Goal: Task Accomplishment & Management: Use online tool/utility

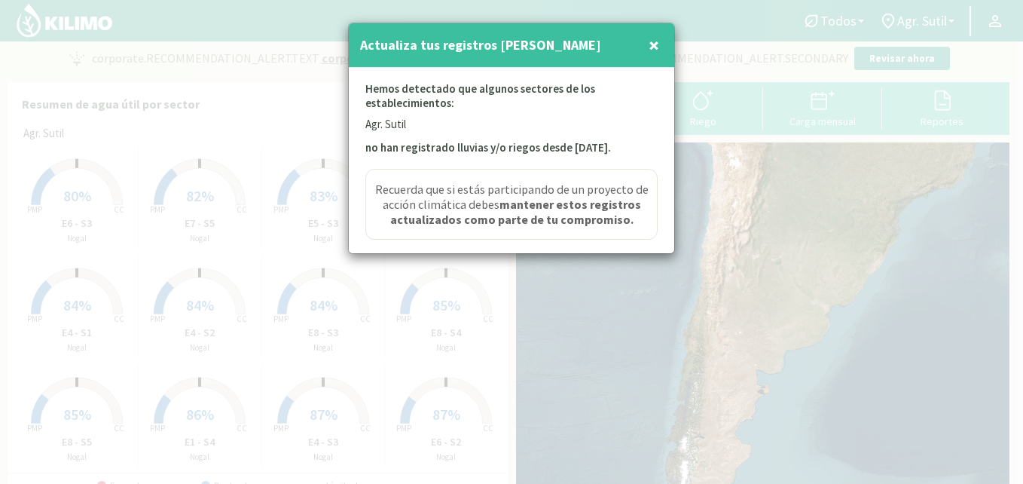
click at [650, 42] on span "×" at bounding box center [654, 44] width 11 height 25
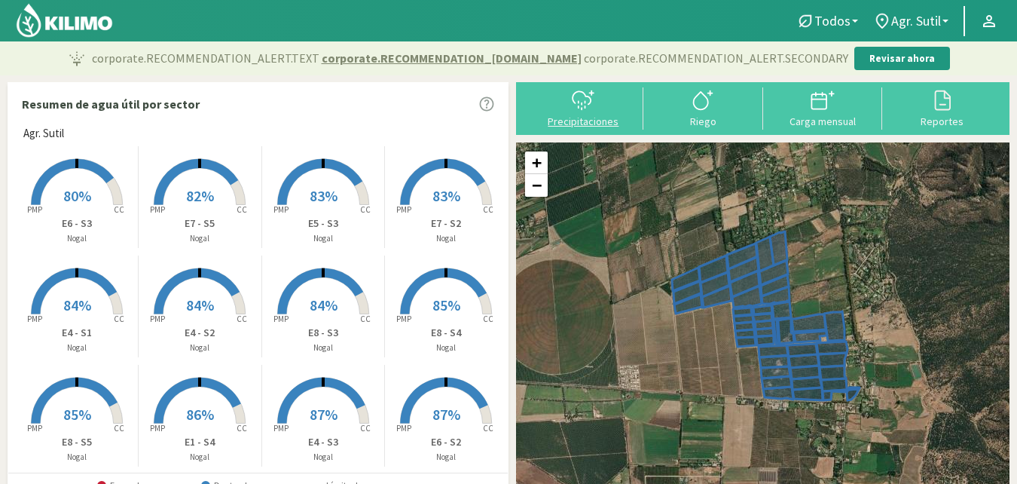
click at [591, 111] on icon at bounding box center [583, 100] width 24 height 24
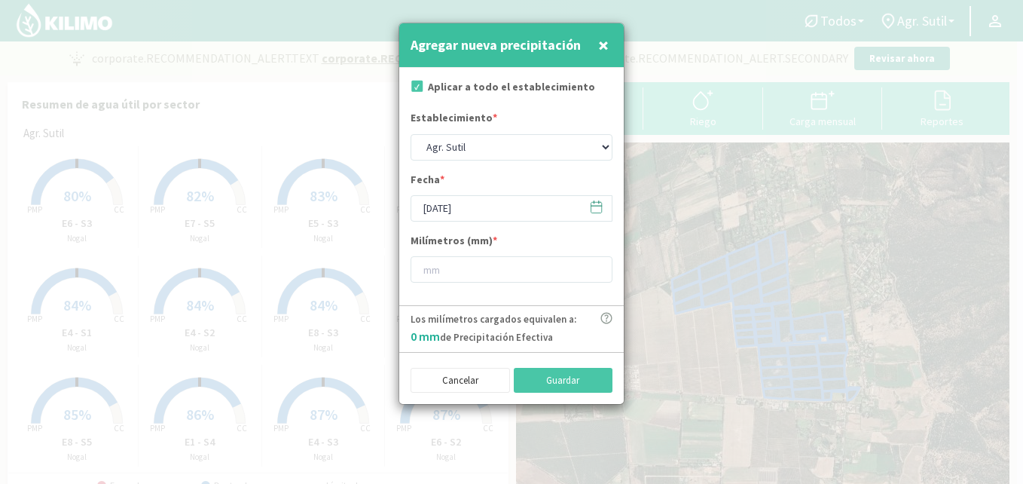
click at [607, 43] on span "×" at bounding box center [603, 44] width 11 height 25
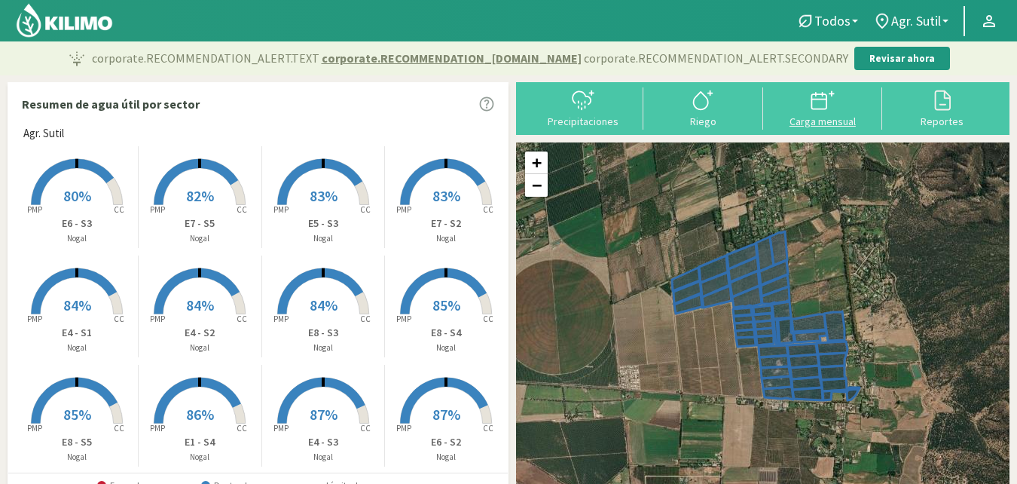
click at [819, 122] on div "Carga mensual" at bounding box center [823, 121] width 111 height 11
click at [939, 118] on div "Reportes" at bounding box center [942, 121] width 111 height 11
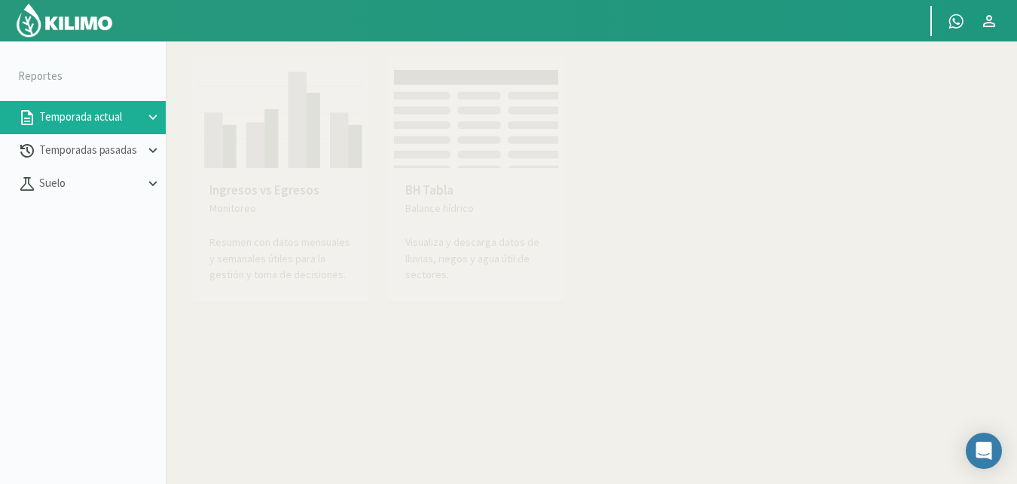
click at [150, 114] on icon at bounding box center [153, 117] width 17 height 17
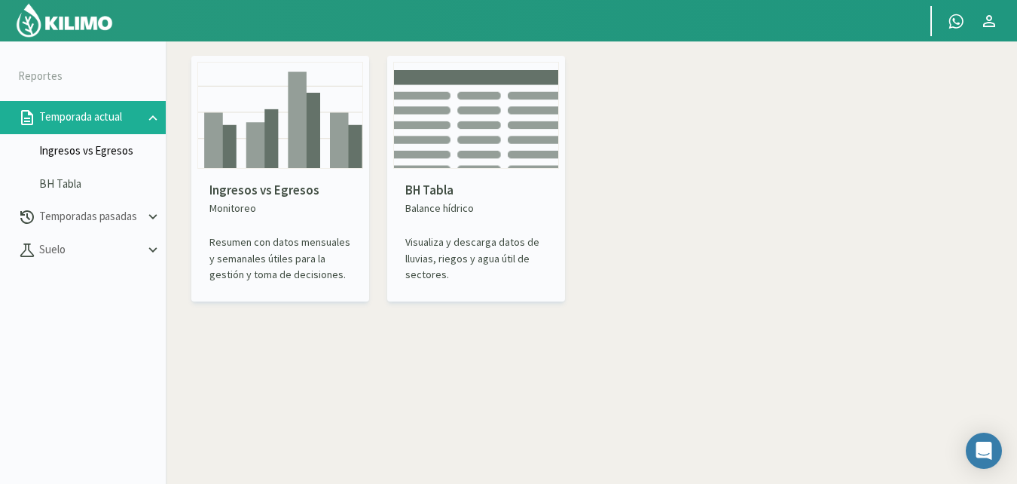
click at [102, 154] on link "Ingresos vs Egresos" at bounding box center [102, 151] width 127 height 14
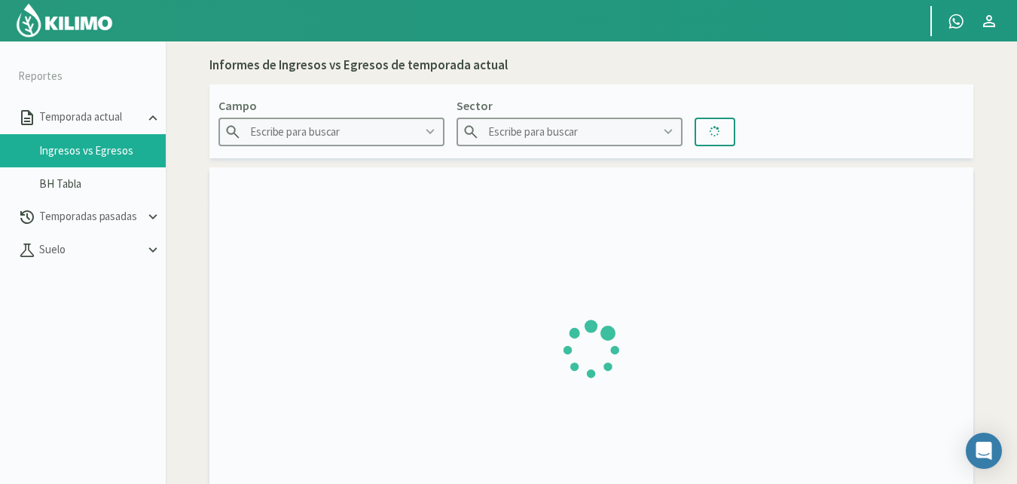
type input "Agr. Sutil"
type input "E1 - S1"
type input "[DATE] - [DATE]"
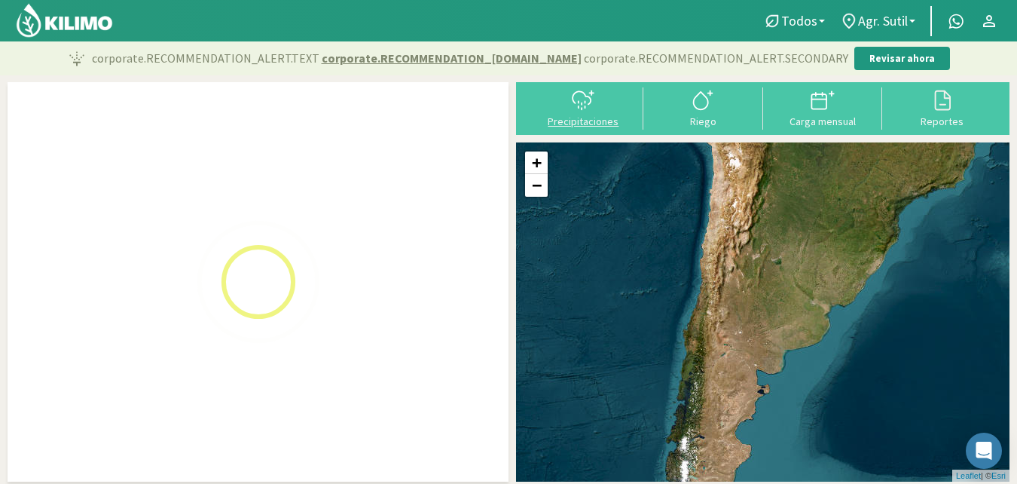
click at [570, 123] on div "Precipitaciones" at bounding box center [583, 121] width 111 height 11
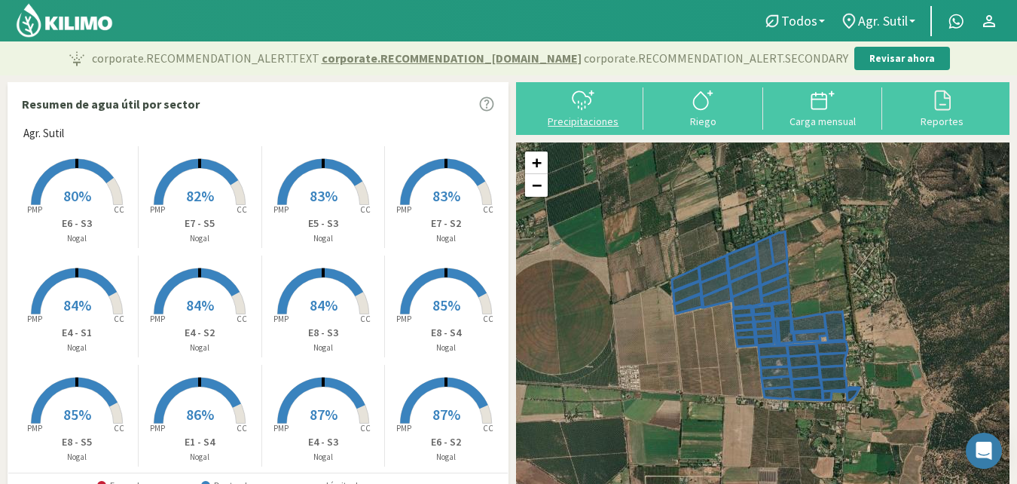
click at [596, 121] on div "Precipitaciones" at bounding box center [583, 121] width 111 height 11
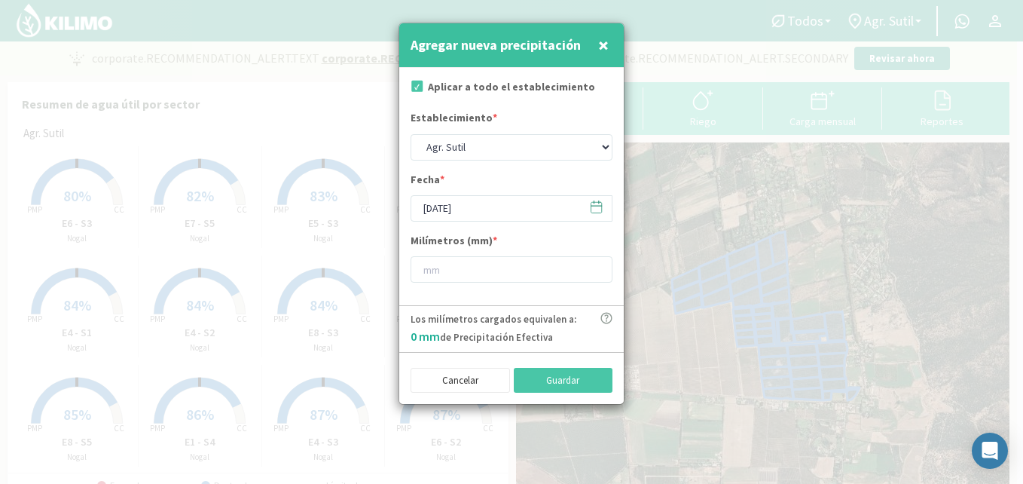
click at [596, 208] on icon at bounding box center [596, 207] width 14 height 14
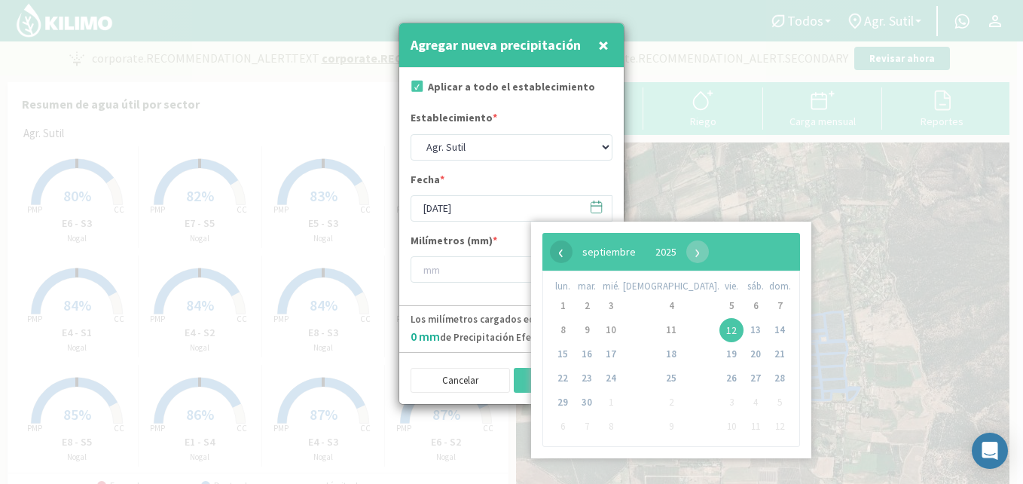
click at [561, 256] on span "‹" at bounding box center [561, 251] width 23 height 23
click at [923, 200] on div at bounding box center [511, 242] width 1023 height 484
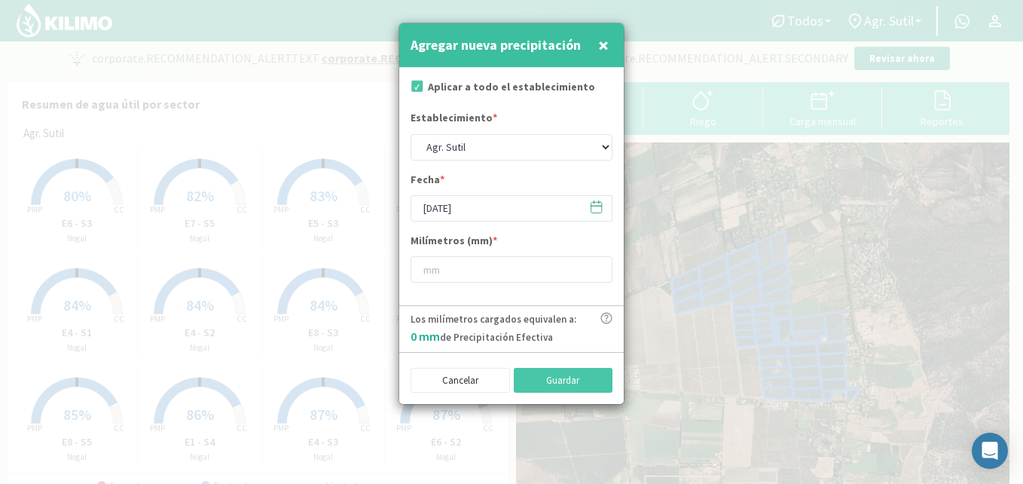
click at [607, 41] on span "×" at bounding box center [603, 44] width 11 height 25
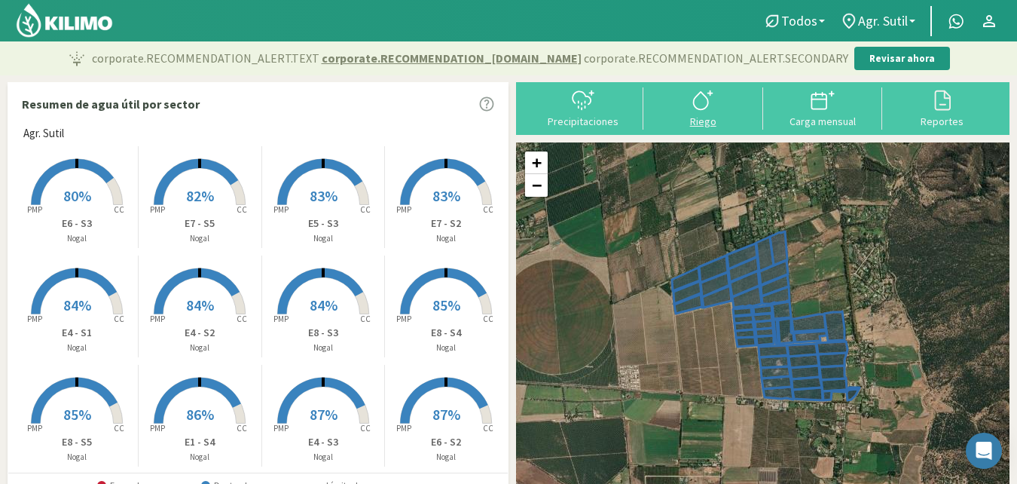
click at [704, 112] on svg-icon at bounding box center [703, 109] width 24 height 14
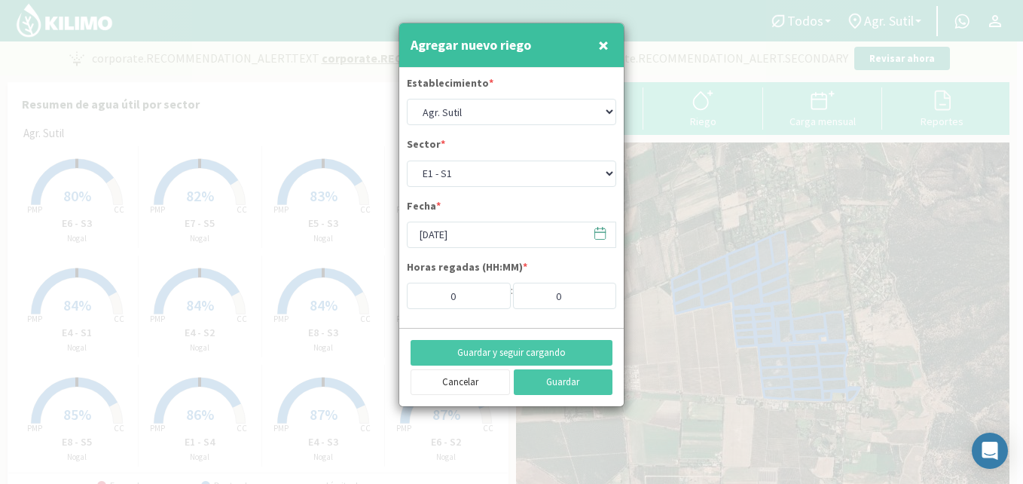
click at [598, 44] on span "×" at bounding box center [603, 44] width 11 height 25
